Goal: Communication & Community: Answer question/provide support

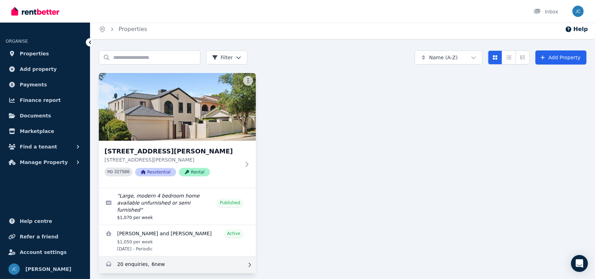
click at [119, 258] on link "Enquiries for 154A Reynolds Road, Mount Pleasant" at bounding box center [177, 265] width 157 height 17
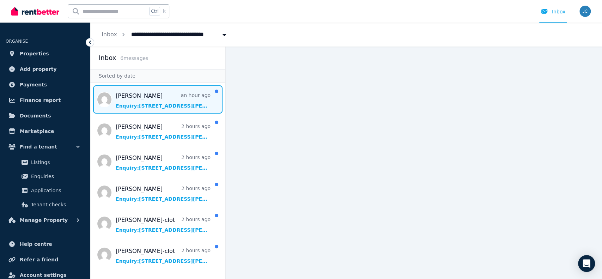
click at [175, 101] on span "Message list" at bounding box center [157, 99] width 135 height 28
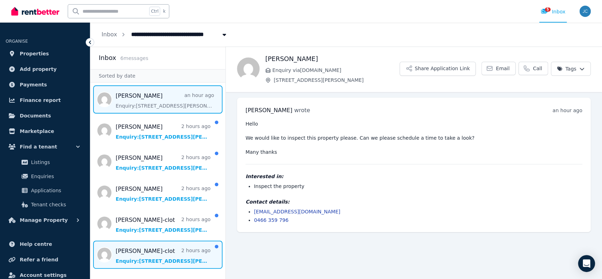
click at [179, 256] on span "Message list" at bounding box center [157, 255] width 135 height 28
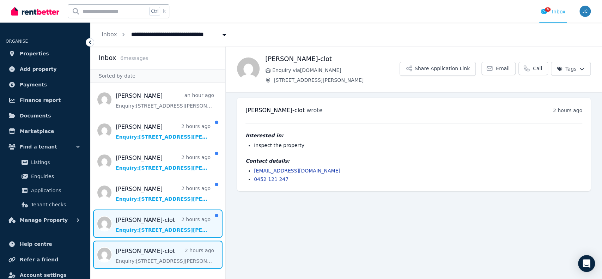
click at [178, 222] on span "Message list" at bounding box center [157, 224] width 135 height 28
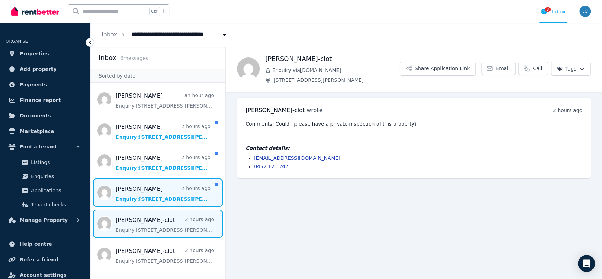
click at [152, 185] on span "Message list" at bounding box center [157, 193] width 135 height 28
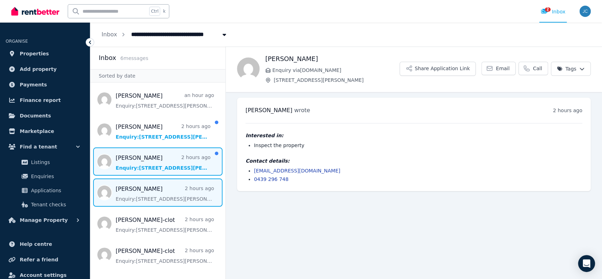
click at [139, 157] on span "Message list" at bounding box center [157, 162] width 135 height 28
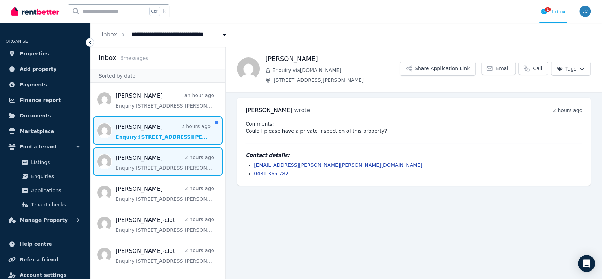
click at [172, 126] on span "Message list" at bounding box center [157, 130] width 135 height 28
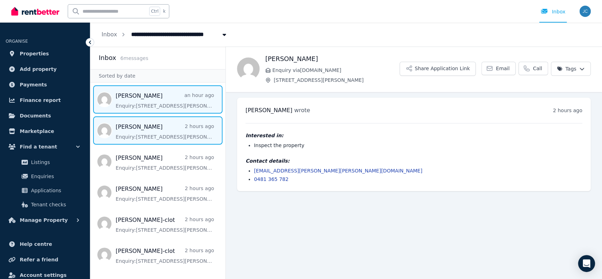
click at [174, 98] on span "Message list" at bounding box center [157, 99] width 135 height 28
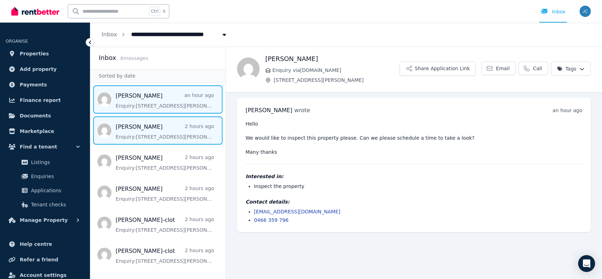
click at [143, 123] on span "Message list" at bounding box center [157, 130] width 135 height 28
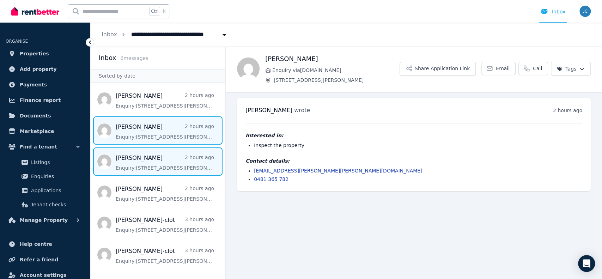
click at [171, 166] on span "Message list" at bounding box center [157, 162] width 135 height 28
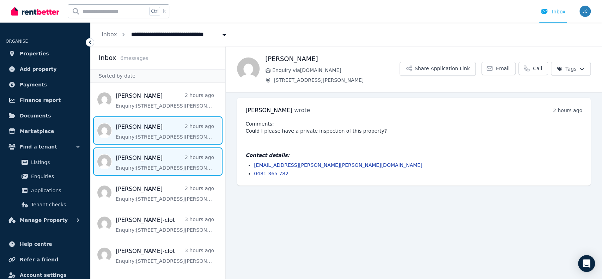
click at [170, 139] on span "Message list" at bounding box center [157, 130] width 135 height 28
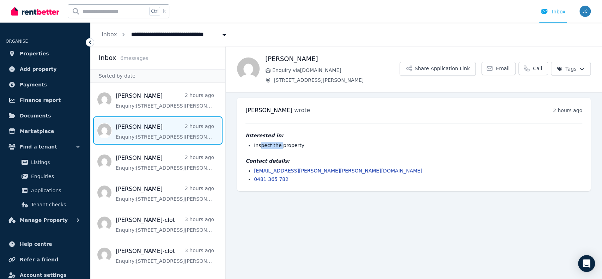
drag, startPoint x: 279, startPoint y: 145, endPoint x: 261, endPoint y: 142, distance: 18.2
click at [261, 142] on li "Inspect the property" at bounding box center [418, 145] width 329 height 7
drag, startPoint x: 256, startPoint y: 144, endPoint x: 301, endPoint y: 146, distance: 44.5
click at [301, 146] on li "Inspect the property" at bounding box center [418, 145] width 329 height 7
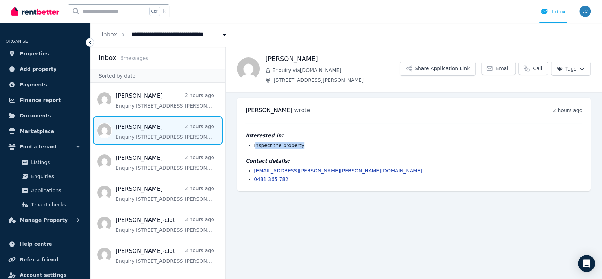
click at [301, 146] on li "Inspect the property" at bounding box center [418, 145] width 329 height 7
click at [263, 146] on li "Inspect the property" at bounding box center [418, 145] width 329 height 7
drag, startPoint x: 263, startPoint y: 146, endPoint x: 298, endPoint y: 148, distance: 35.0
click at [298, 148] on li "Inspect the property" at bounding box center [418, 145] width 329 height 7
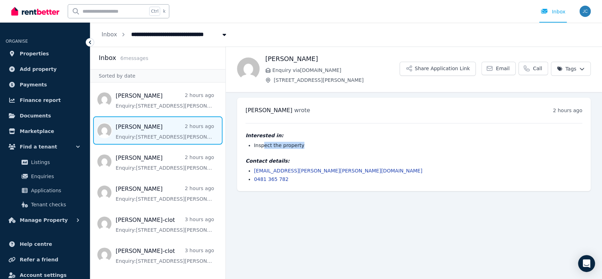
click at [299, 145] on li "Inspect the property" at bounding box center [418, 145] width 329 height 7
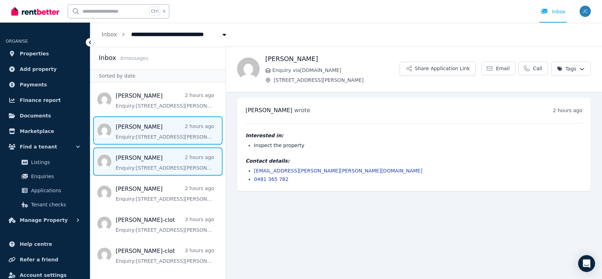
click at [155, 164] on span "Message list" at bounding box center [157, 162] width 135 height 28
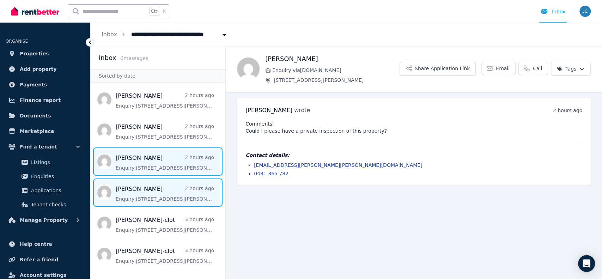
click at [152, 192] on span "Message list" at bounding box center [157, 193] width 135 height 28
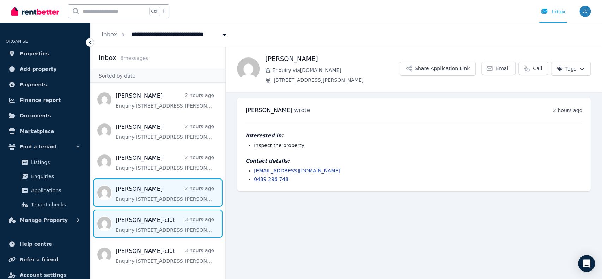
click at [168, 216] on span "Message list" at bounding box center [157, 224] width 135 height 28
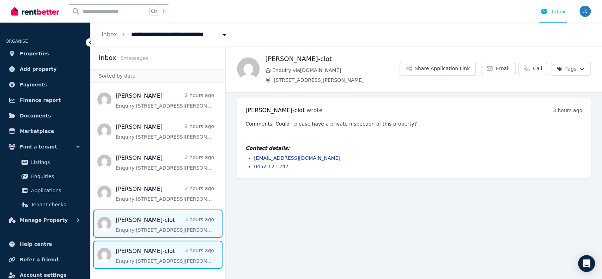
click at [158, 245] on span "Message list" at bounding box center [157, 255] width 135 height 28
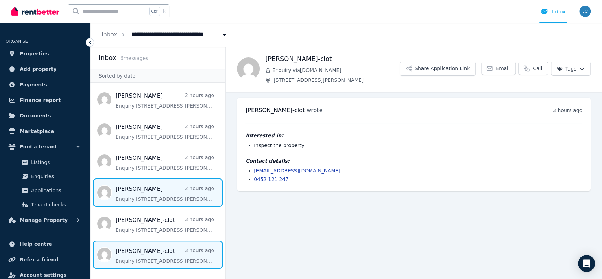
click at [156, 199] on span "Message list" at bounding box center [157, 193] width 135 height 28
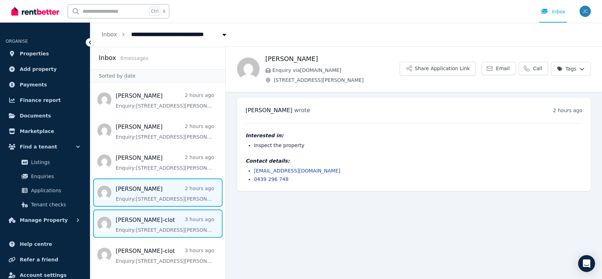
click at [123, 216] on span "Message list" at bounding box center [157, 224] width 135 height 28
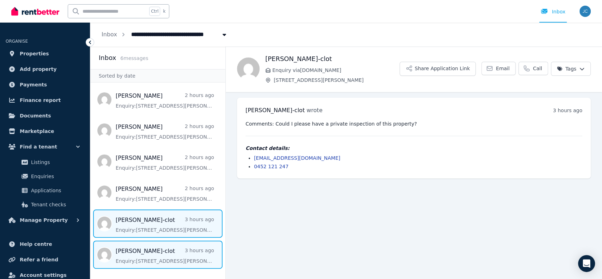
click at [167, 248] on span "Message list" at bounding box center [157, 255] width 135 height 28
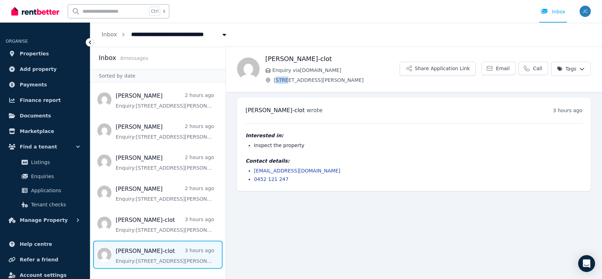
drag, startPoint x: 276, startPoint y: 80, endPoint x: 288, endPoint y: 81, distance: 11.7
click at [288, 81] on span "[STREET_ADDRESS][PERSON_NAME]" at bounding box center [337, 80] width 126 height 7
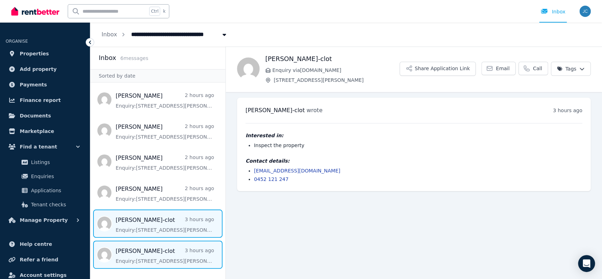
click at [157, 227] on span "Message list" at bounding box center [157, 224] width 135 height 28
